Goal: Information Seeking & Learning: Learn about a topic

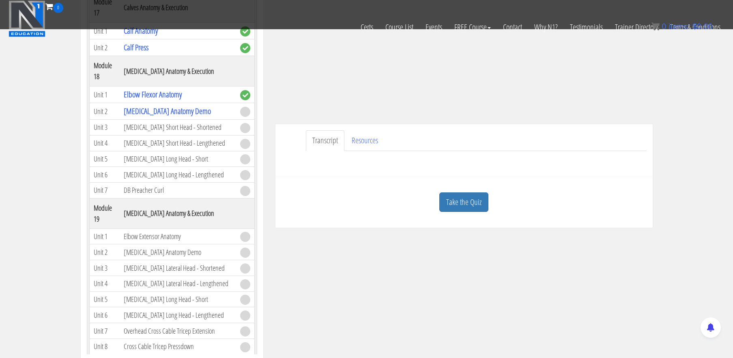
scroll to position [163, 0]
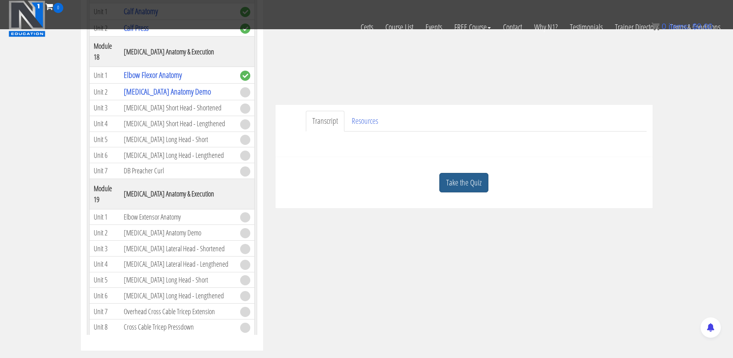
click at [471, 184] on link "Take the Quiz" at bounding box center [463, 183] width 49 height 20
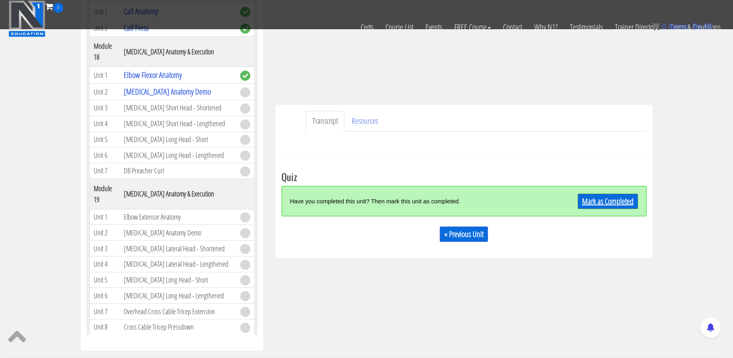
click at [605, 198] on link "Mark as Completed" at bounding box center [608, 201] width 60 height 15
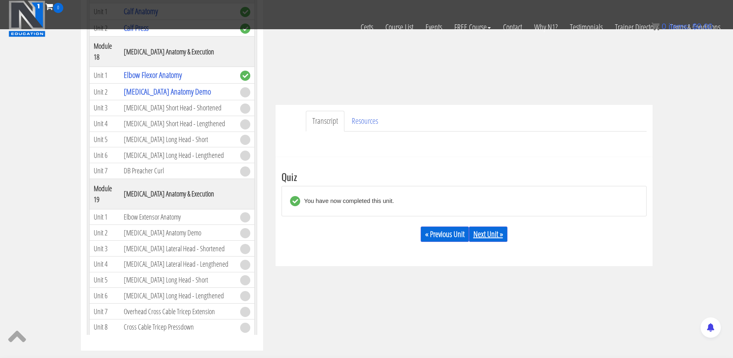
click at [491, 236] on link "Next Unit »" at bounding box center [488, 233] width 39 height 15
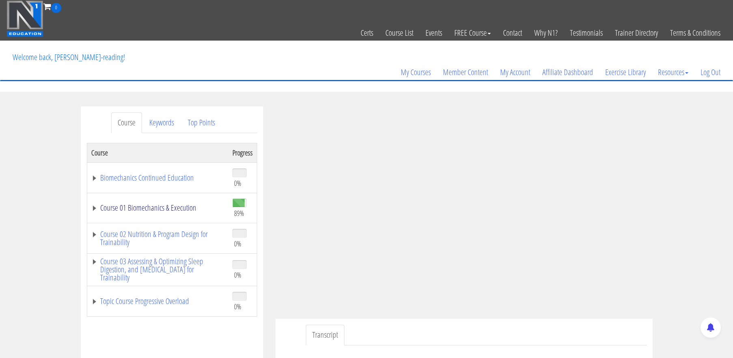
click at [171, 206] on link "Course 01 Biomechanics & Execution" at bounding box center [157, 208] width 133 height 8
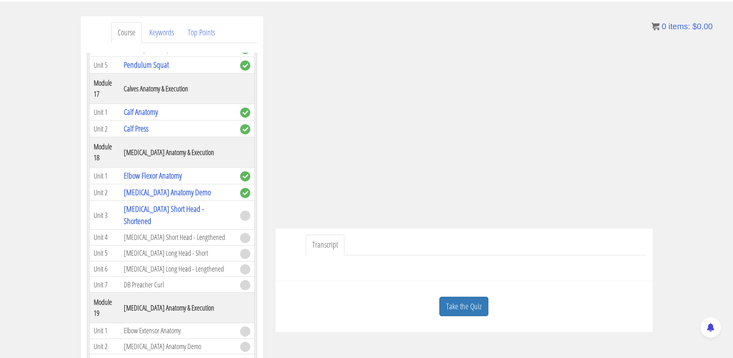
scroll to position [91, 0]
click at [470, 301] on link "Take the Quiz" at bounding box center [463, 306] width 49 height 20
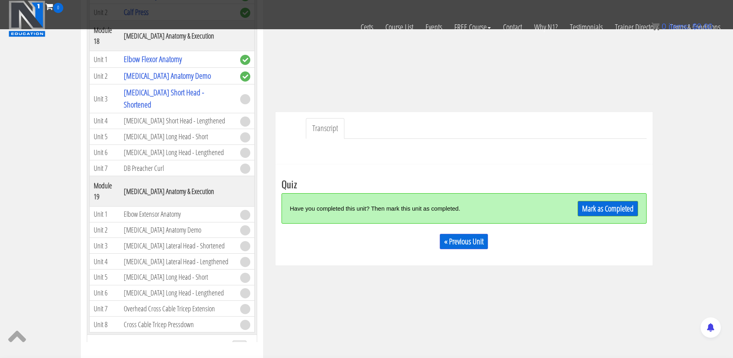
scroll to position [157, 0]
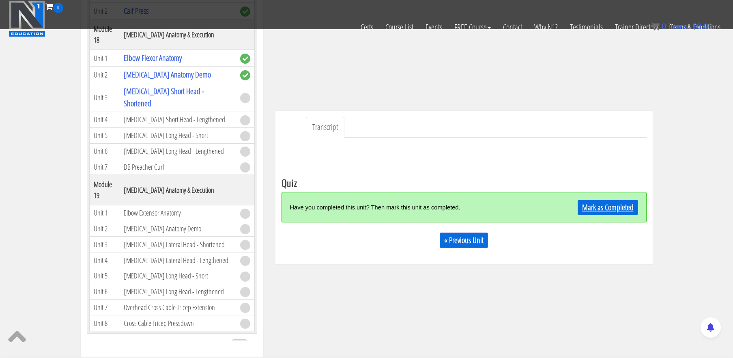
click at [616, 207] on link "Mark as Completed" at bounding box center [608, 207] width 60 height 15
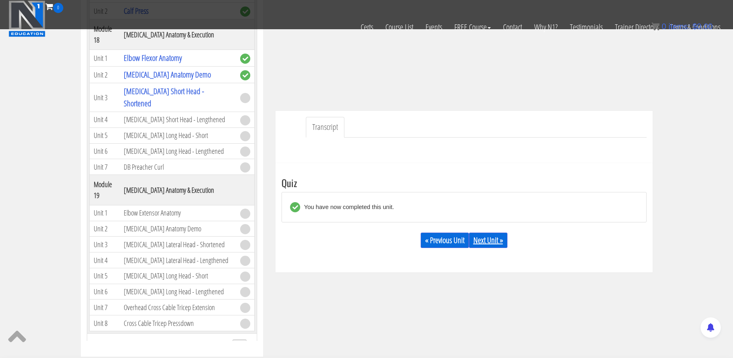
click at [500, 243] on link "Next Unit »" at bounding box center [488, 239] width 39 height 15
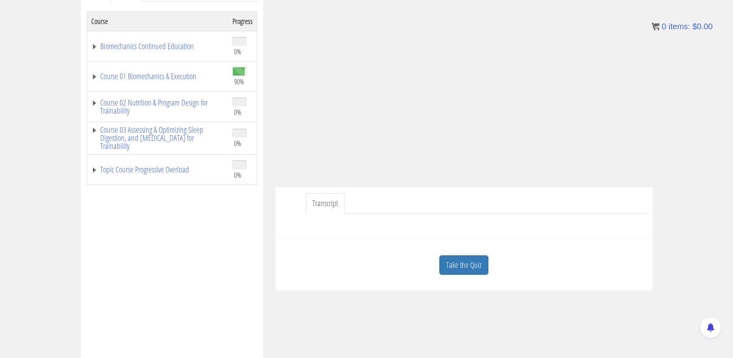
scroll to position [132, 0]
click at [469, 262] on link "Take the Quiz" at bounding box center [463, 265] width 49 height 20
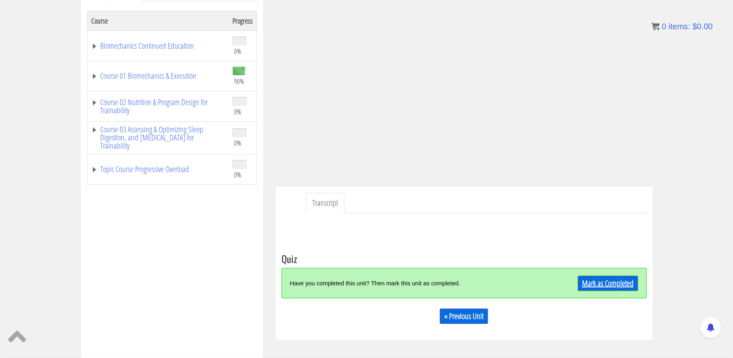
click at [635, 284] on link "Mark as Completed" at bounding box center [608, 282] width 60 height 15
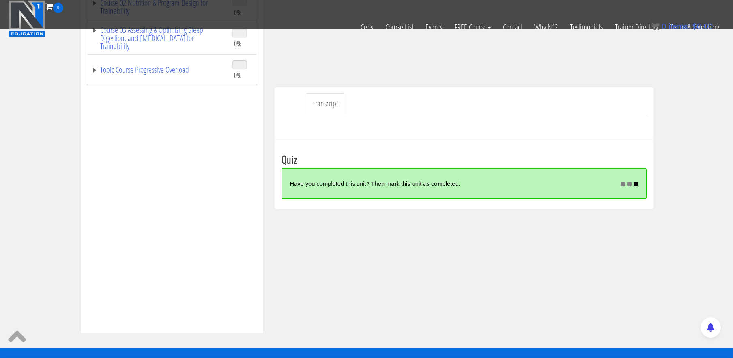
scroll to position [181, 0]
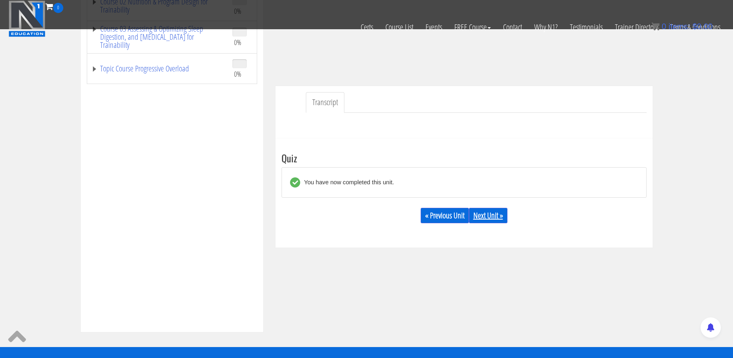
click at [493, 218] on link "Next Unit »" at bounding box center [488, 215] width 39 height 15
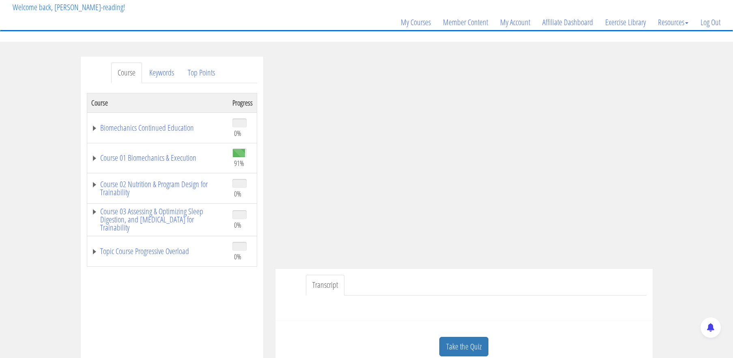
scroll to position [50, 0]
click at [186, 159] on link "Course 01 Biomechanics & Execution" at bounding box center [157, 157] width 133 height 8
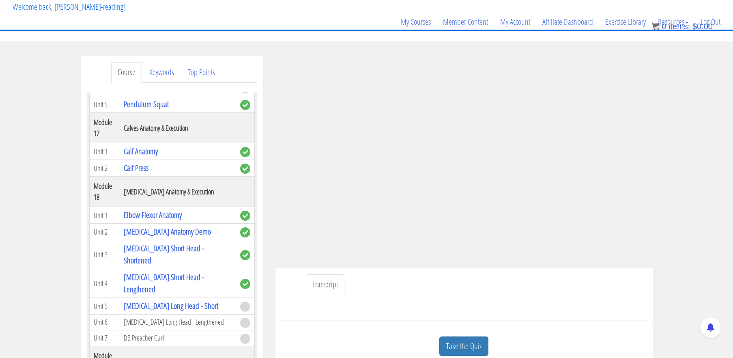
scroll to position [2497, 0]
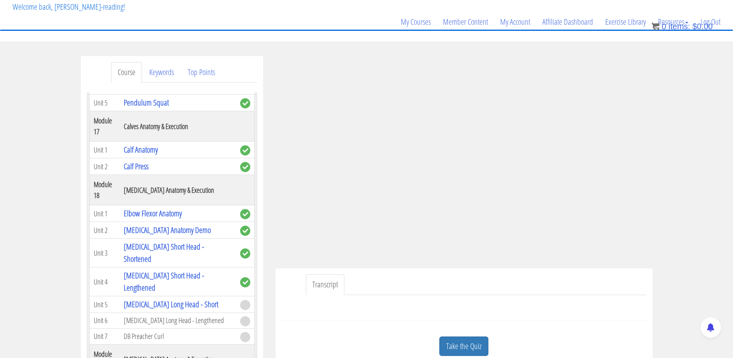
click at [186, 239] on td "[MEDICAL_DATA] Short Head - Shortened" at bounding box center [178, 253] width 116 height 29
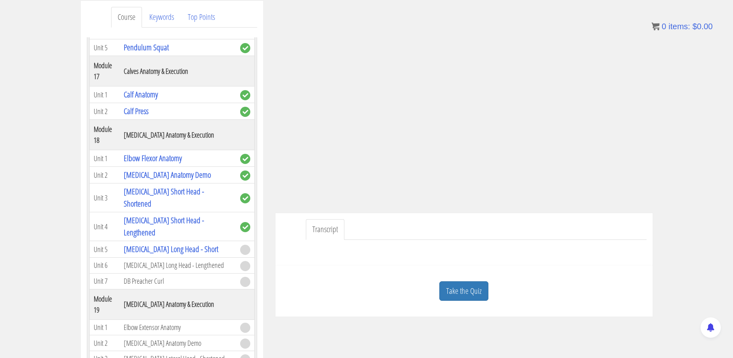
scroll to position [108, 0]
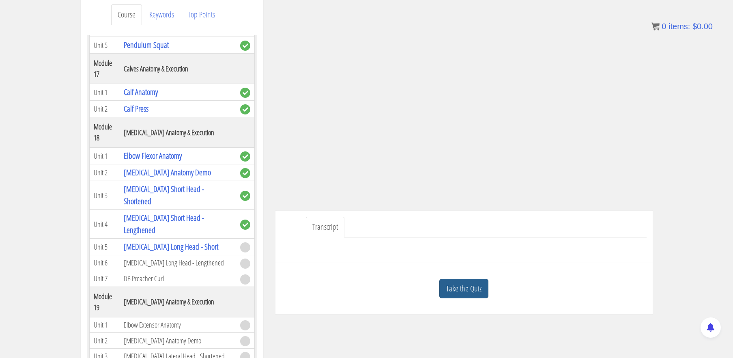
click at [470, 284] on link "Take the Quiz" at bounding box center [463, 289] width 49 height 20
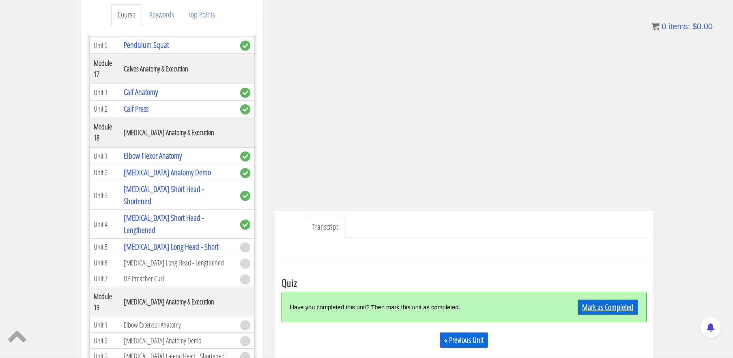
click at [599, 299] on link "Mark as Completed" at bounding box center [608, 306] width 60 height 15
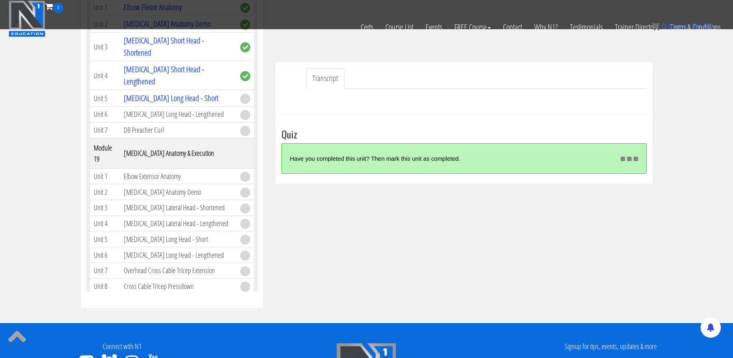
scroll to position [206, 0]
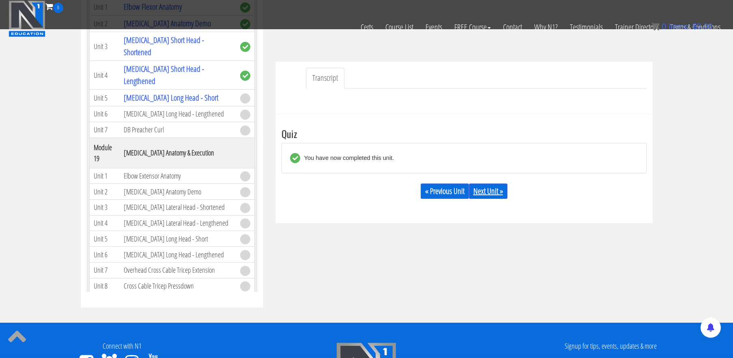
click at [487, 188] on link "Next Unit »" at bounding box center [488, 190] width 39 height 15
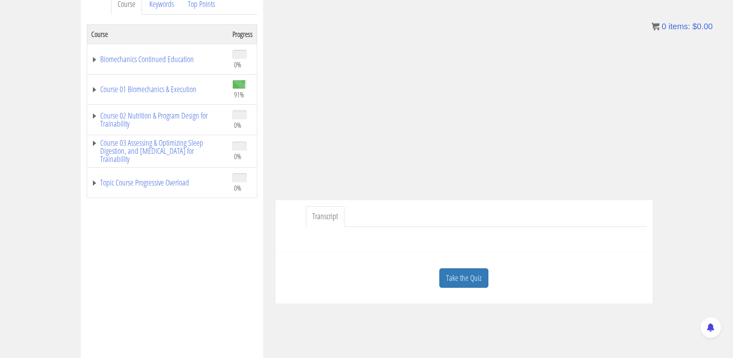
scroll to position [123, 0]
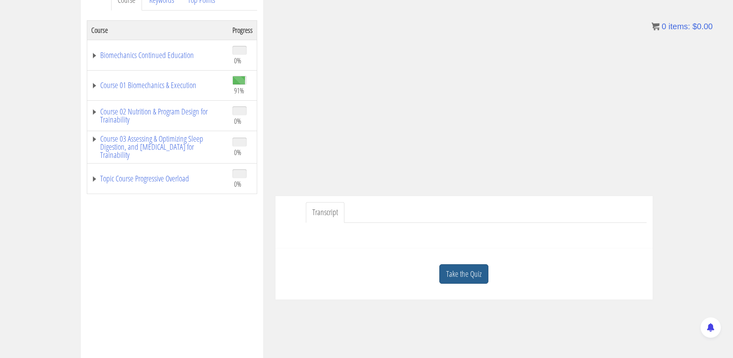
click at [452, 275] on link "Take the Quiz" at bounding box center [463, 274] width 49 height 20
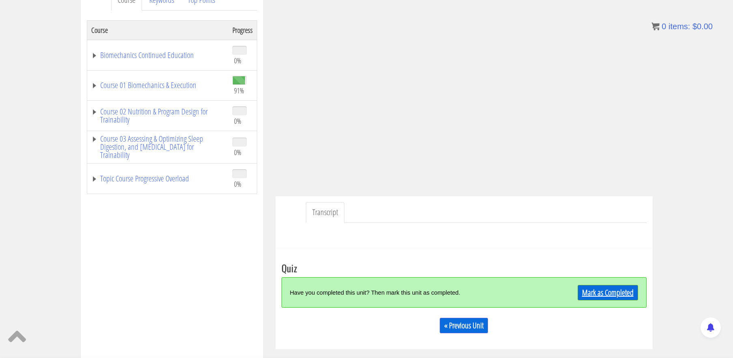
click at [616, 288] on link "Mark as Completed" at bounding box center [608, 292] width 60 height 15
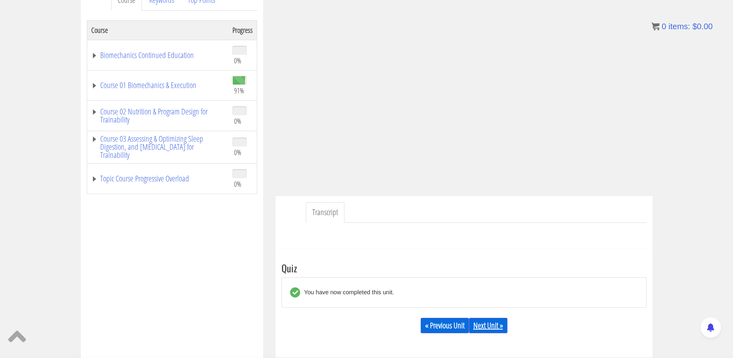
click at [499, 323] on link "Next Unit »" at bounding box center [488, 325] width 39 height 15
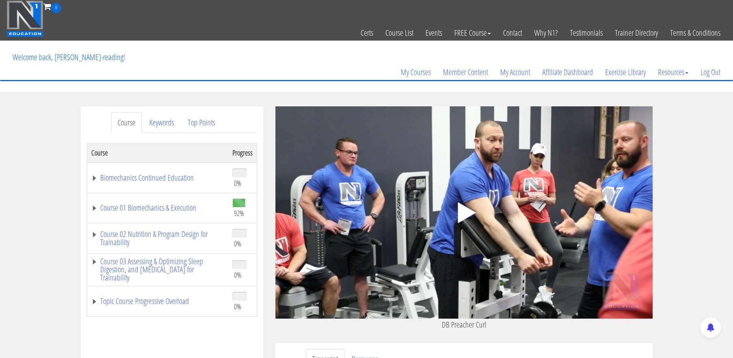
click at [517, 261] on div ".a{fill:#000;opacity:0.65;}.b{fill:#fff;opacity:1.0;} .fp-color-play{opacity:0.…" at bounding box center [463, 212] width 377 height 212
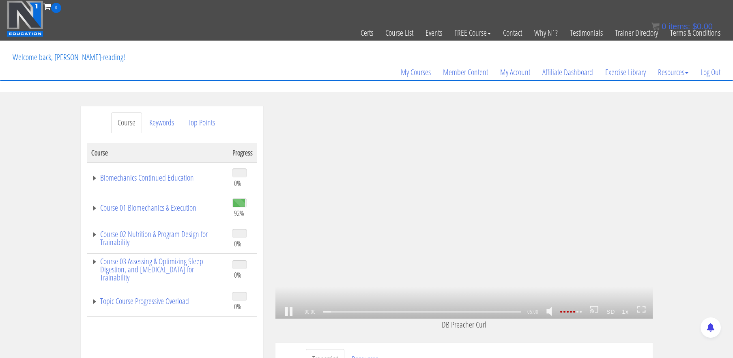
click at [646, 312] on div "00:00 05:00 05:00 CC SD 1x" at bounding box center [463, 312] width 377 height 14
click at [640, 309] on icon at bounding box center [641, 309] width 9 height 7
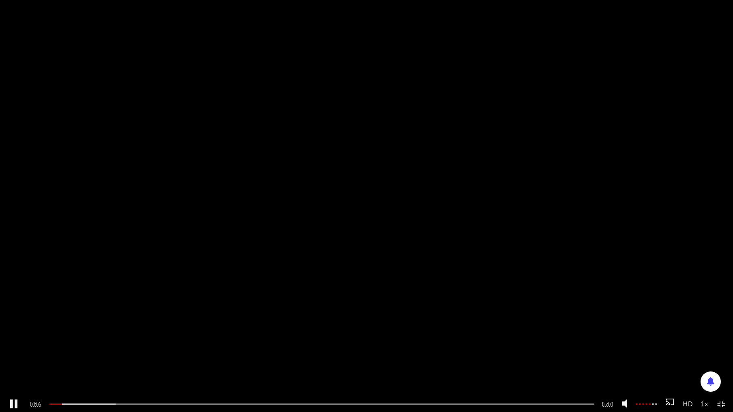
click at [647, 357] on div at bounding box center [646, 404] width 23 height 1
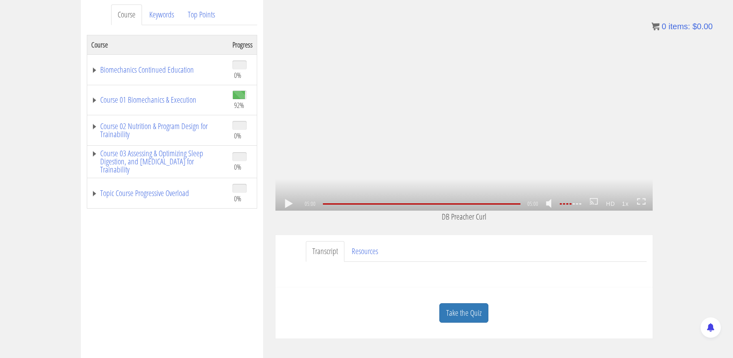
scroll to position [110, 0]
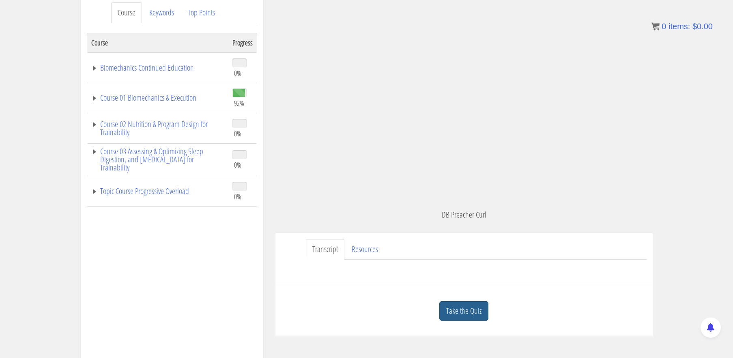
click at [471, 313] on link "Take the Quiz" at bounding box center [463, 311] width 49 height 20
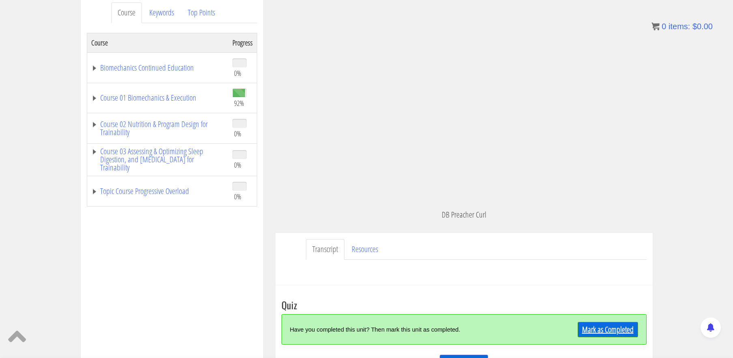
click at [596, 329] on link "Mark as Completed" at bounding box center [608, 329] width 60 height 15
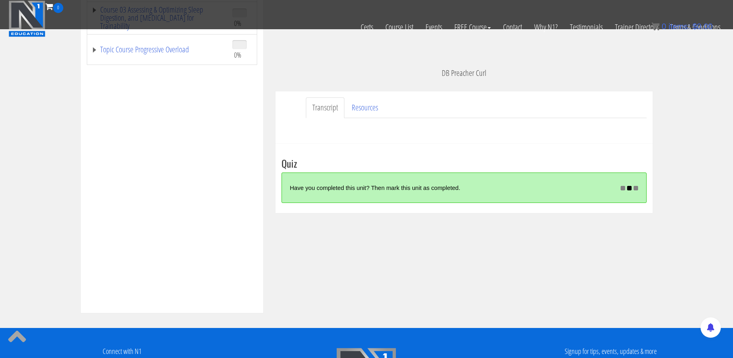
scroll to position [202, 0]
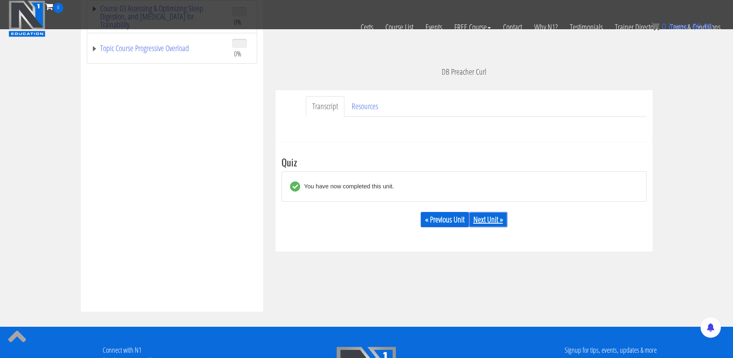
click at [501, 223] on link "Next Unit »" at bounding box center [488, 219] width 39 height 15
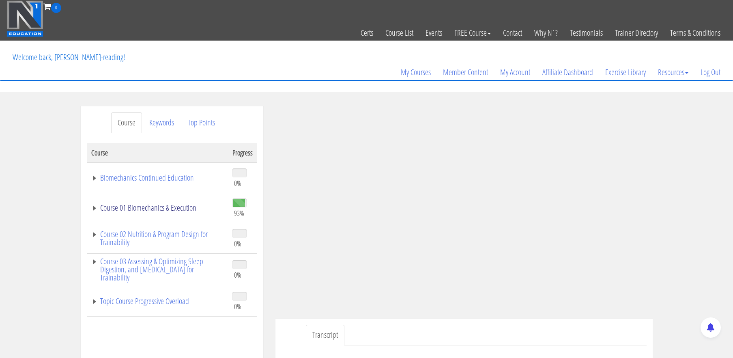
click at [179, 209] on link "Course 01 Biomechanics & Execution" at bounding box center [157, 208] width 133 height 8
